Goal: Communication & Community: Connect with others

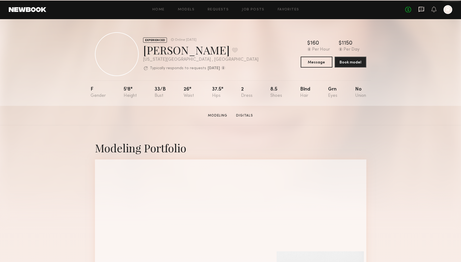
click at [423, 10] on icon at bounding box center [421, 9] width 6 height 6
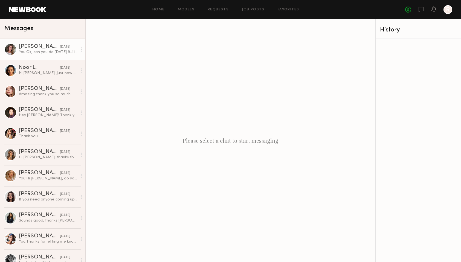
click at [53, 54] on div "You: Ok, can you do Monday 9-11ish?" at bounding box center [48, 52] width 58 height 5
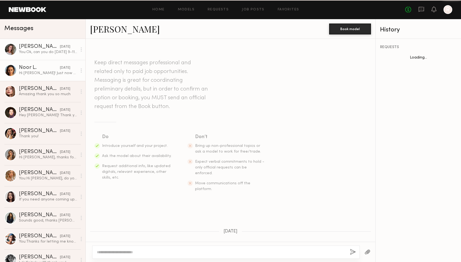
scroll to position [120, 0]
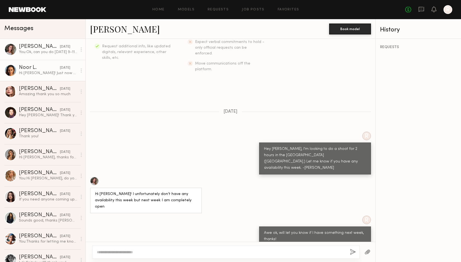
click at [50, 63] on link "Noor L. 08/26/2025 Hi Ryan! Just now seeing this for some reason! Apologies for…" at bounding box center [42, 70] width 85 height 21
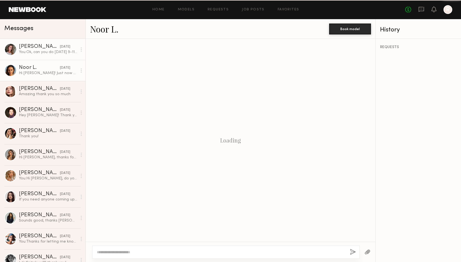
click at [50, 50] on div "You: Ok, can you do Monday 9-11ish?" at bounding box center [48, 52] width 58 height 5
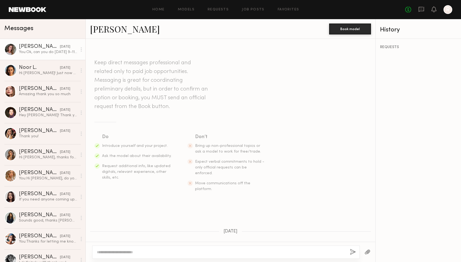
scroll to position [120, 0]
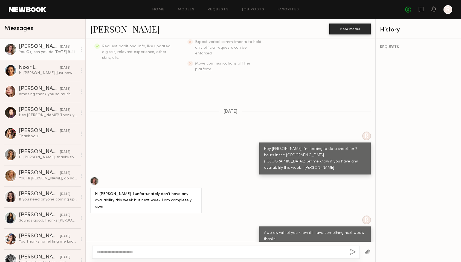
click at [106, 34] on link "Nicole B." at bounding box center [125, 29] width 70 height 12
